Goal: Task Accomplishment & Management: Use online tool/utility

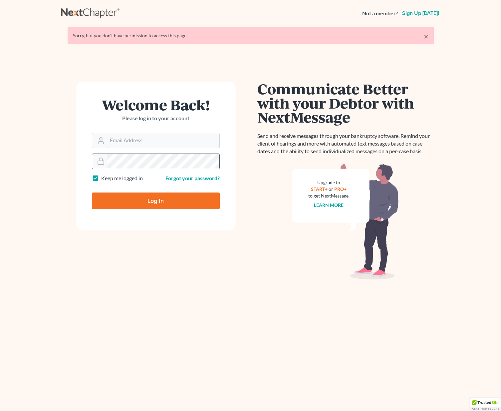
type input "barry@lemmenandlemmen.com"
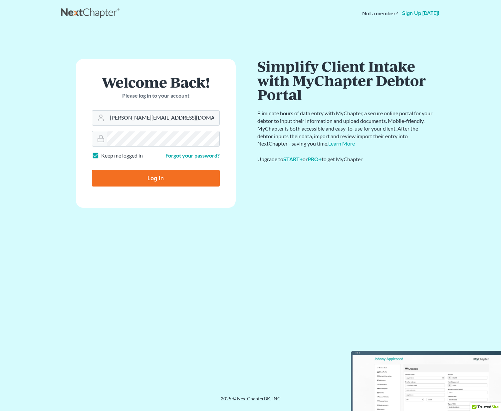
click at [164, 180] on input "Log In" at bounding box center [156, 178] width 128 height 17
type input "Thinking..."
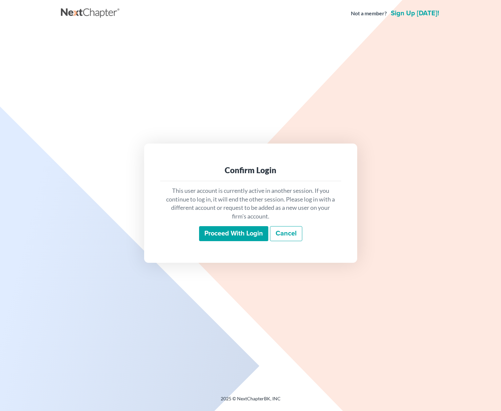
click at [245, 235] on input "Proceed with login" at bounding box center [233, 233] width 69 height 15
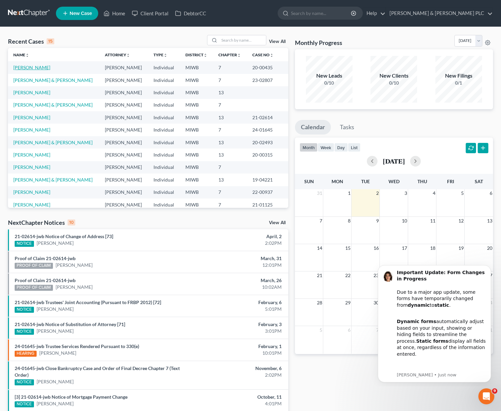
click at [30, 68] on link "[PERSON_NAME]" at bounding box center [31, 68] width 37 height 6
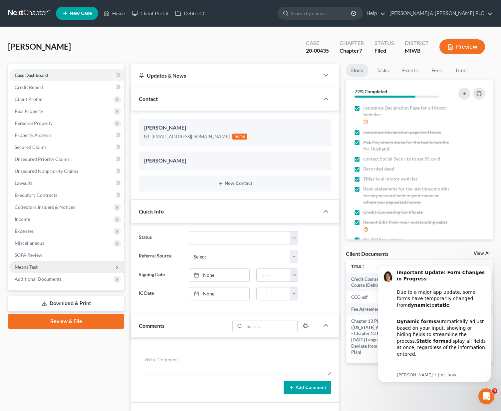
click at [35, 267] on span "Means Test" at bounding box center [26, 267] width 23 height 6
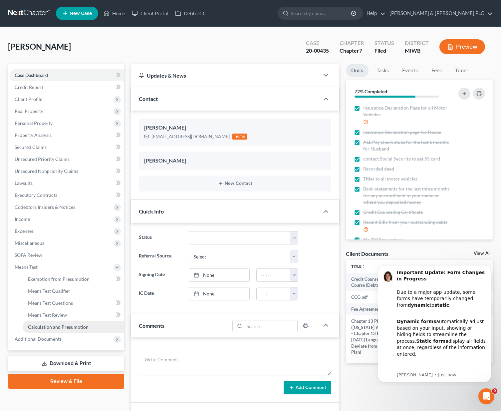
click at [43, 329] on link "Calculation and Presumption" at bounding box center [73, 327] width 101 height 12
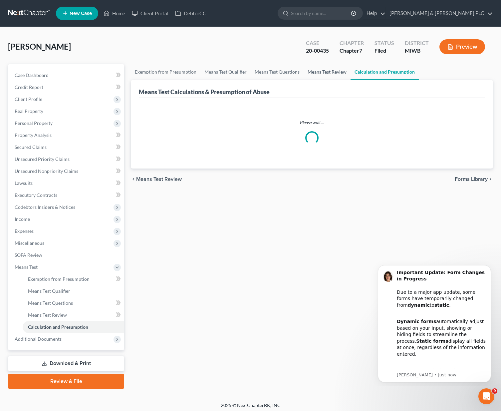
click at [318, 71] on link "Means Test Review" at bounding box center [326, 72] width 47 height 16
